Goal: Obtain resource: Obtain resource

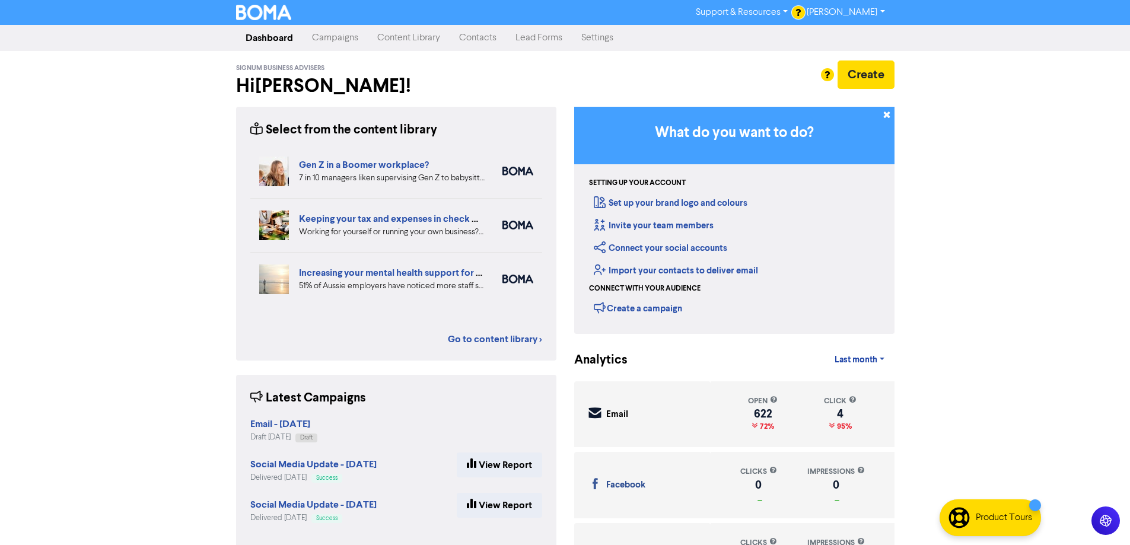
click at [416, 42] on link "Content Library" at bounding box center [409, 38] width 82 height 24
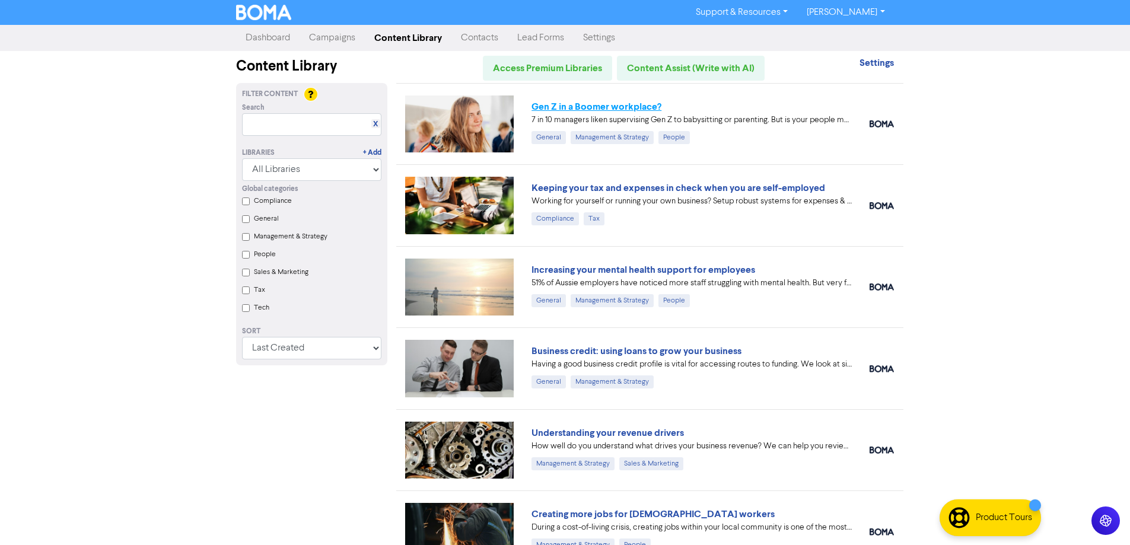
click at [620, 103] on link "Gen Z in a Boomer workplace?" at bounding box center [596, 107] width 130 height 12
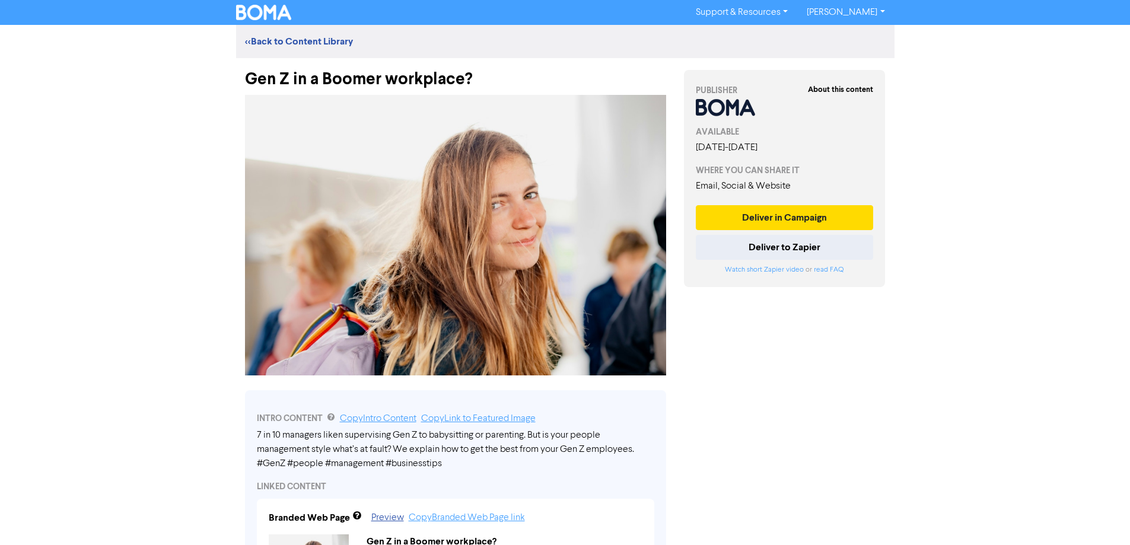
drag, startPoint x: 505, startPoint y: 64, endPoint x: 499, endPoint y: 70, distance: 8.4
click at [499, 70] on div "Gen Z in a Boomer workplace?" at bounding box center [455, 73] width 421 height 31
drag, startPoint x: 464, startPoint y: 75, endPoint x: 240, endPoint y: 80, distance: 223.6
click at [240, 80] on div "Gen Z in a Boomer workplace?" at bounding box center [455, 73] width 439 height 31
copy div "Gen Z in a Boomer workplace?"
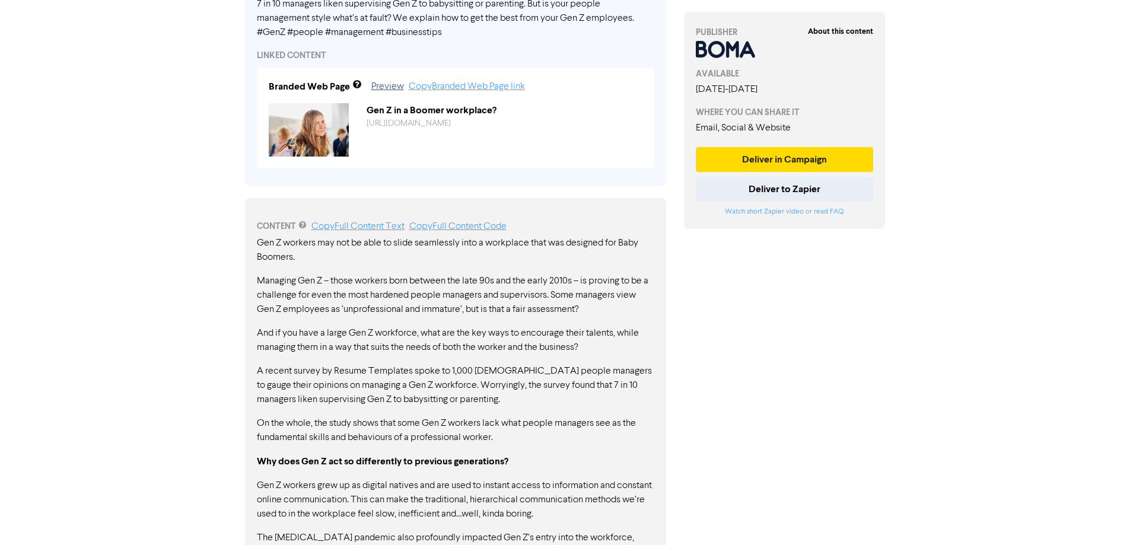
scroll to position [474, 0]
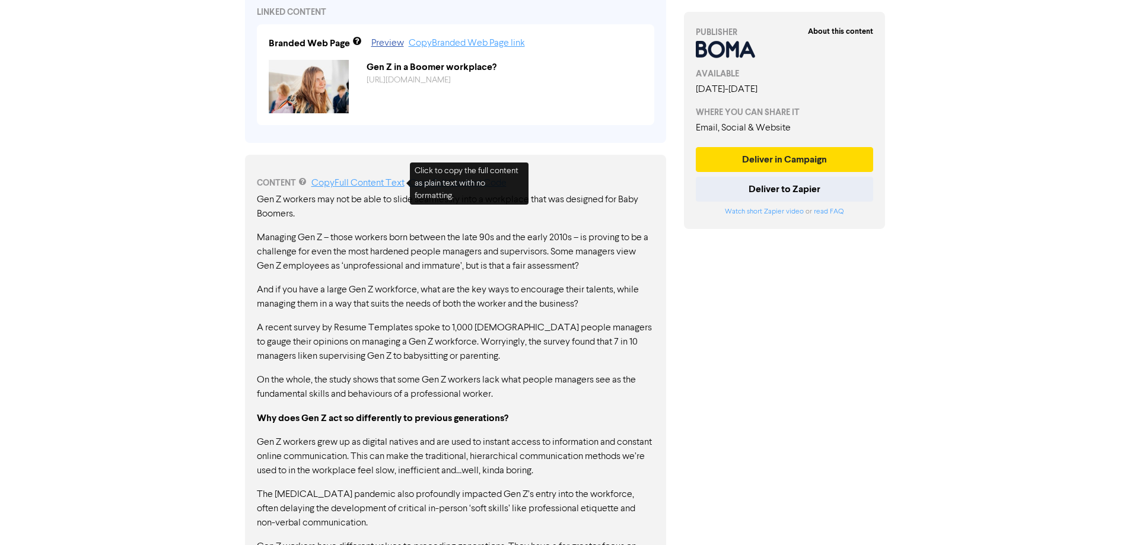
click at [372, 183] on link "Copy Full Content Text" at bounding box center [357, 183] width 93 height 9
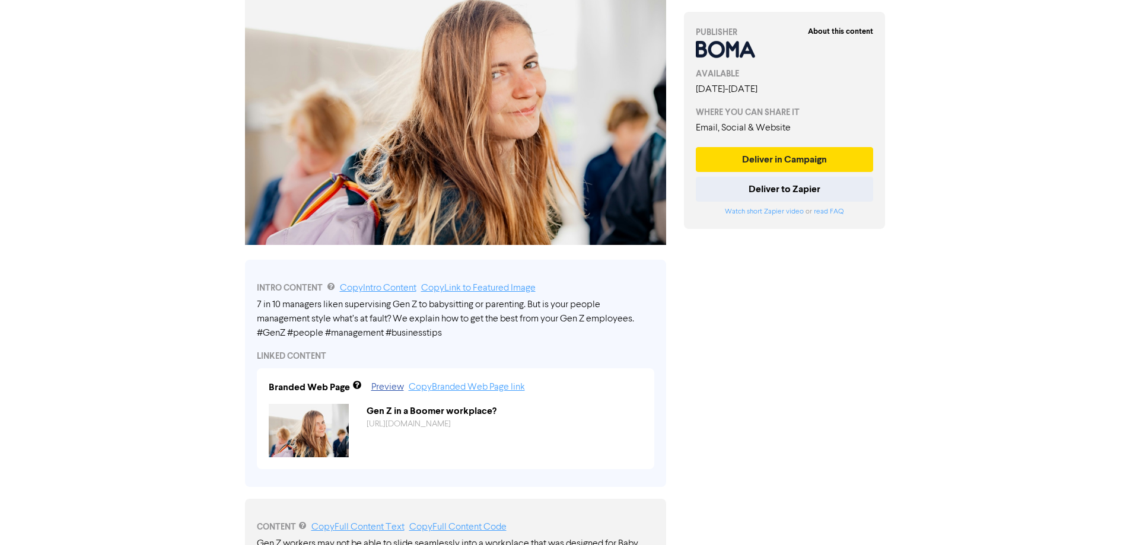
scroll to position [0, 0]
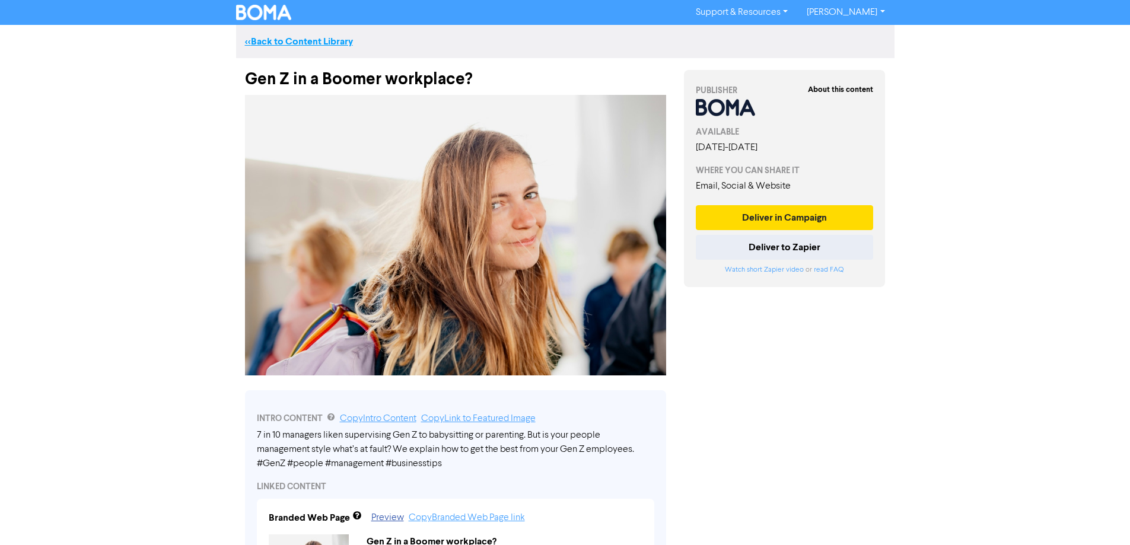
click at [286, 39] on link "<< Back to Content Library" at bounding box center [299, 42] width 108 height 12
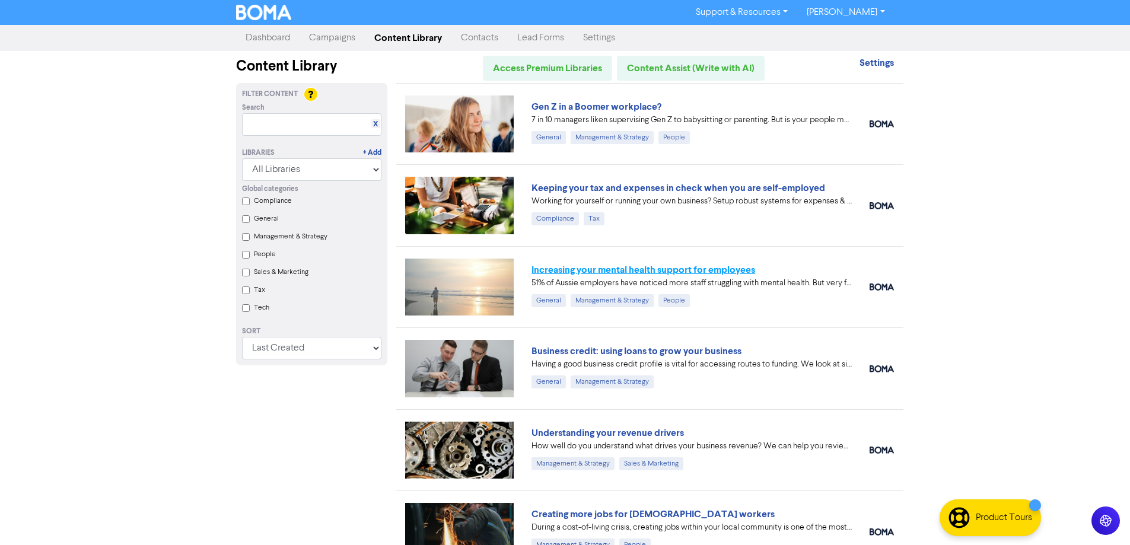
click at [649, 272] on link "Increasing your mental health support for employees" at bounding box center [643, 270] width 224 height 12
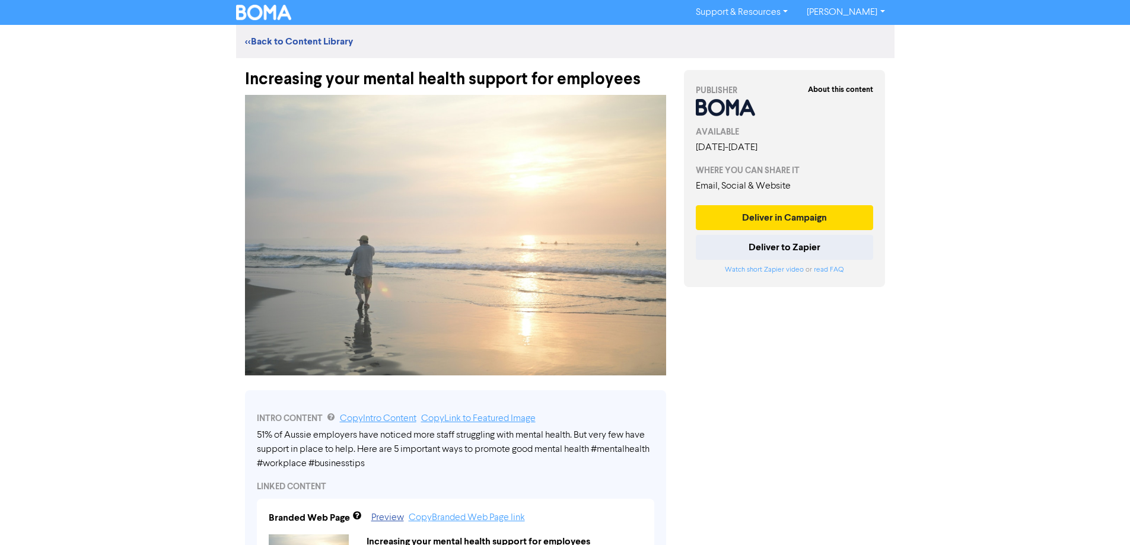
drag, startPoint x: 640, startPoint y: 75, endPoint x: 253, endPoint y: 79, distance: 387.3
copy div "Increasing your mental health support for employees"
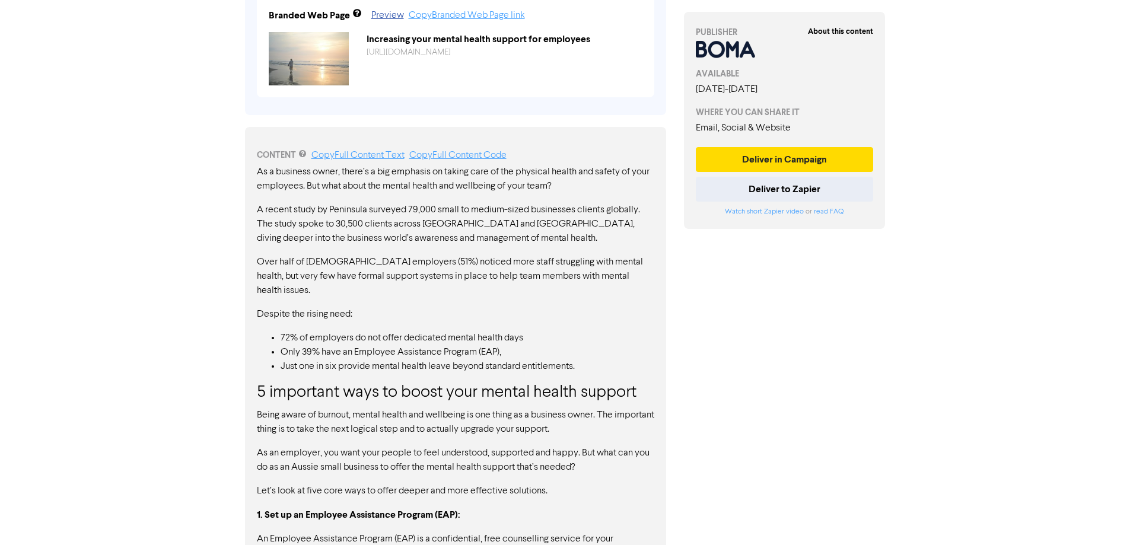
scroll to position [534, 0]
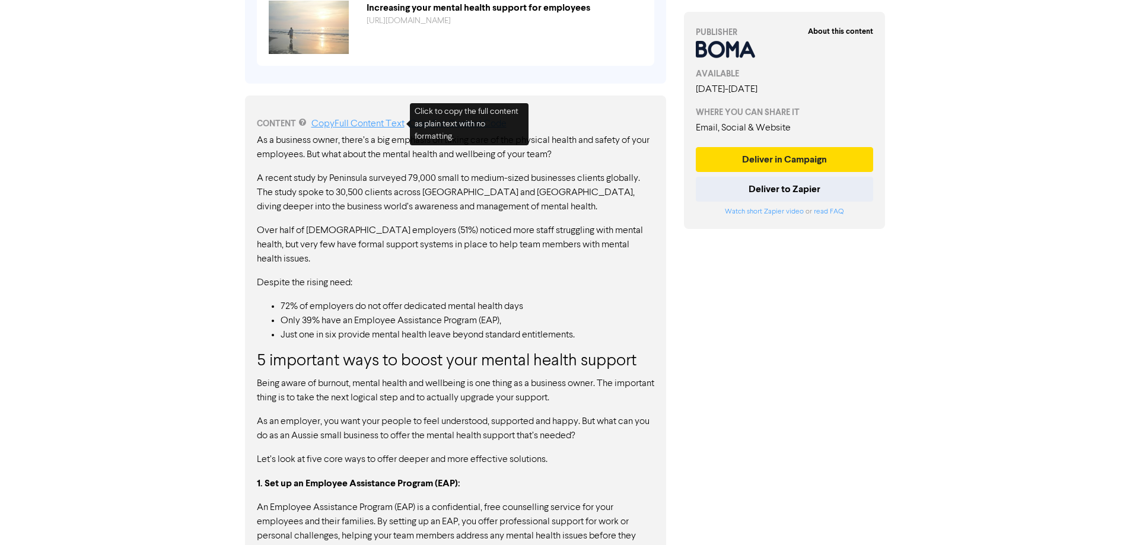
click at [361, 125] on link "Copy Full Content Text" at bounding box center [357, 123] width 93 height 9
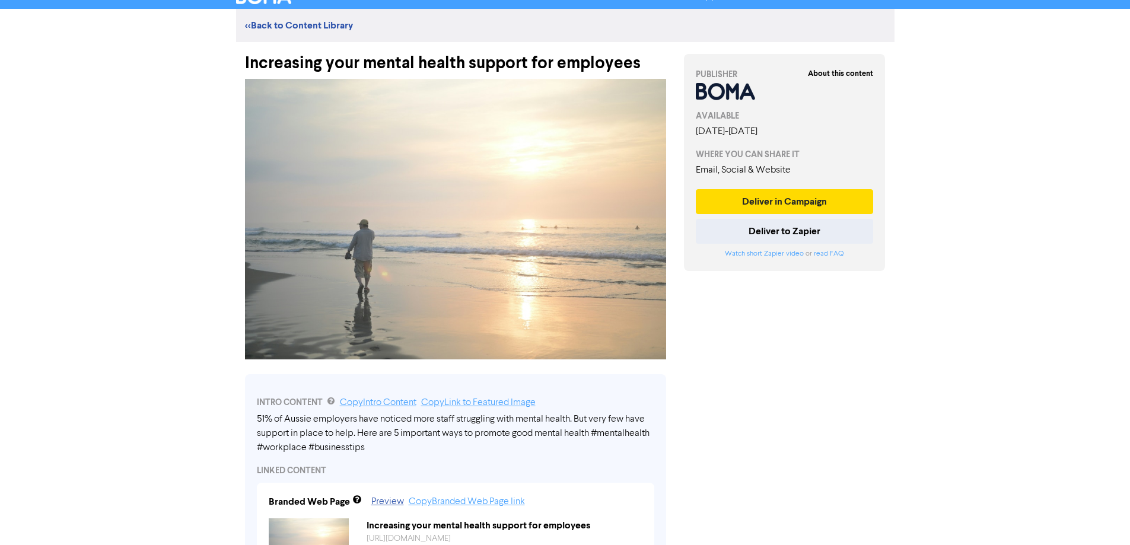
scroll to position [0, 0]
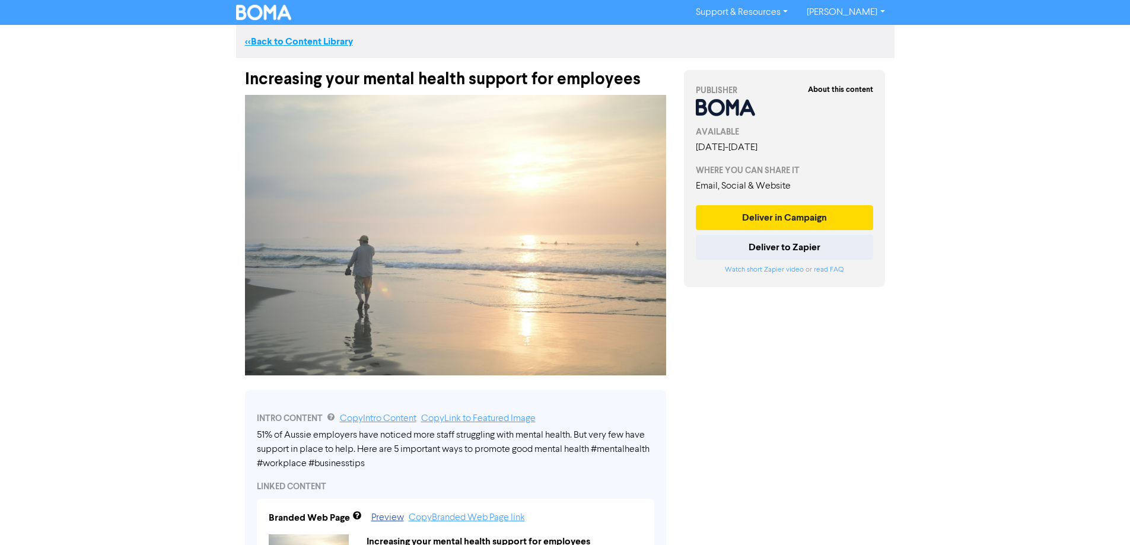
click at [273, 40] on link "<< Back to Content Library" at bounding box center [299, 42] width 108 height 12
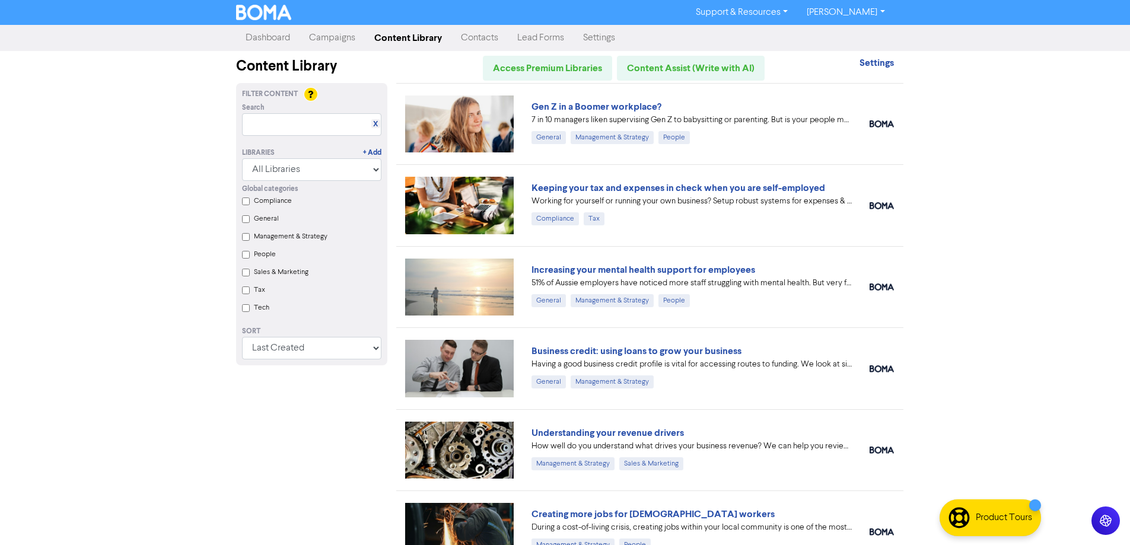
click at [681, 349] on link "Business credit: using loans to grow your business" at bounding box center [636, 351] width 210 height 12
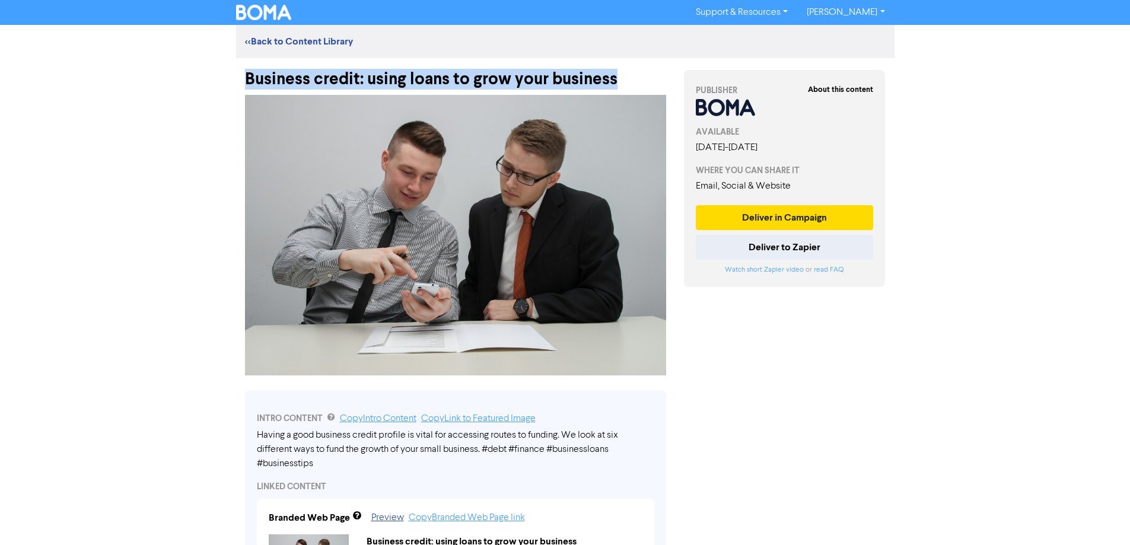
drag, startPoint x: 615, startPoint y: 81, endPoint x: 243, endPoint y: 69, distance: 372.0
click at [243, 69] on div "Business credit: using loans to grow your business" at bounding box center [455, 73] width 439 height 31
copy div "Business credit: using loans to grow your business"
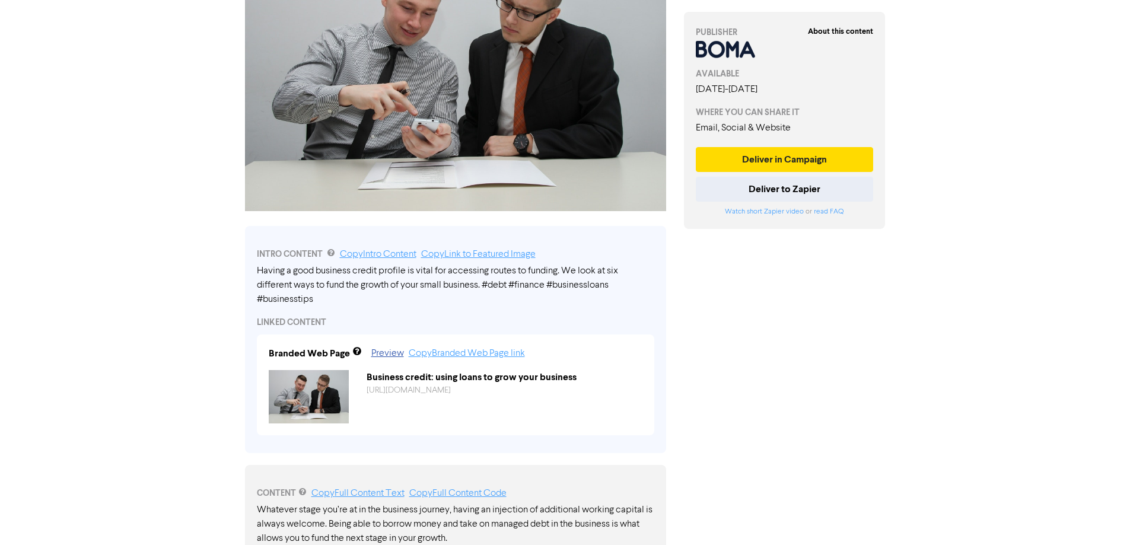
scroll to position [297, 0]
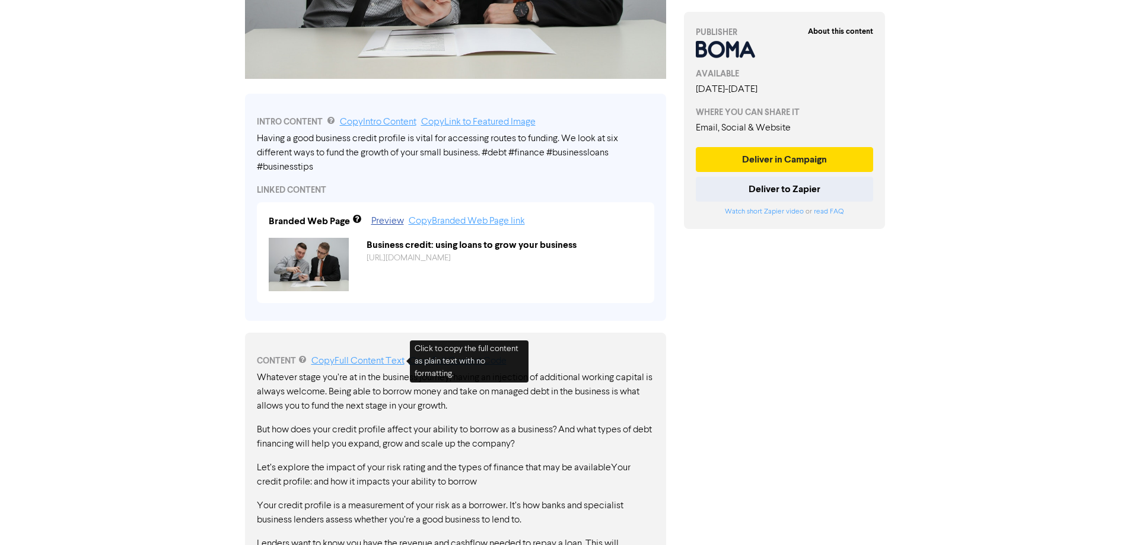
click at [366, 359] on link "Copy Full Content Text" at bounding box center [357, 360] width 93 height 9
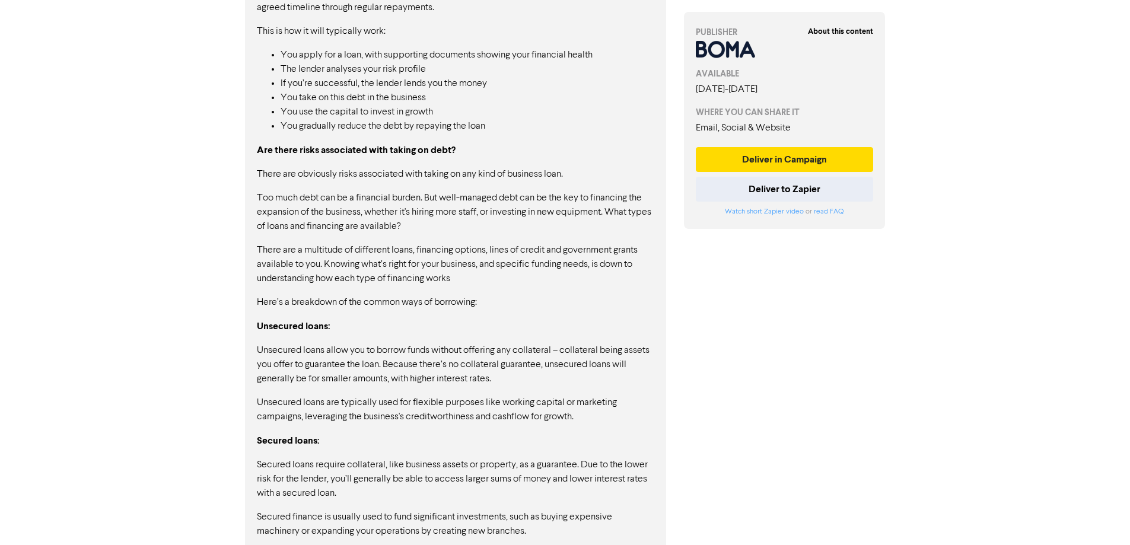
scroll to position [1113, 0]
